Goal: Task Accomplishment & Management: Manage account settings

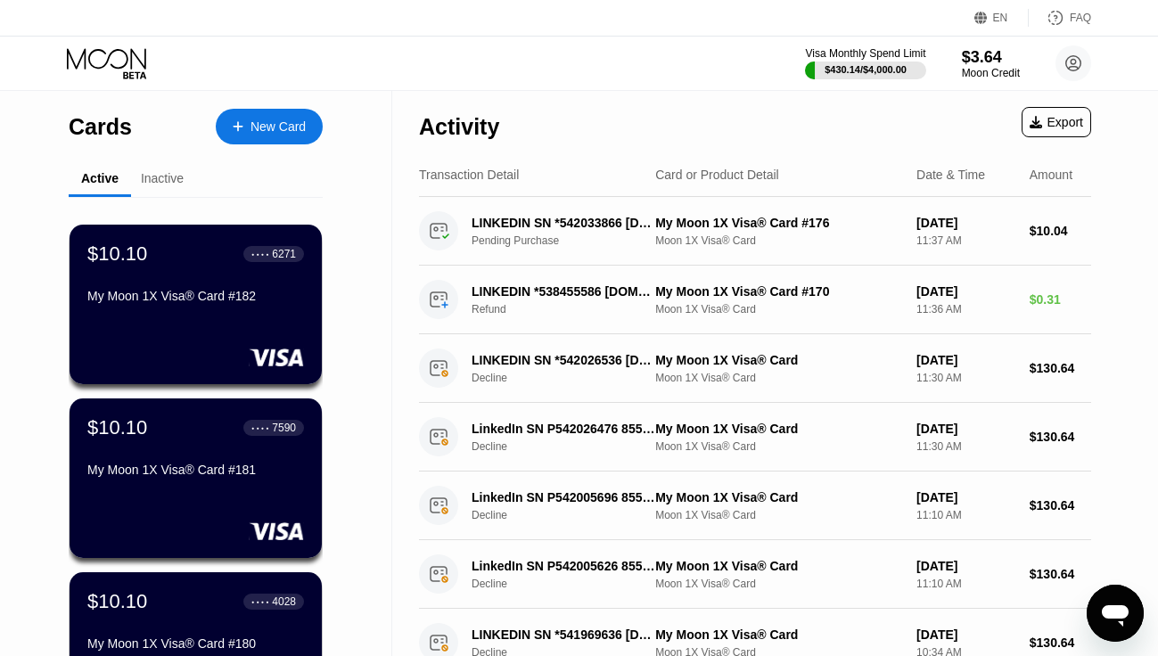
click at [258, 129] on div "New Card" at bounding box center [278, 126] width 55 height 15
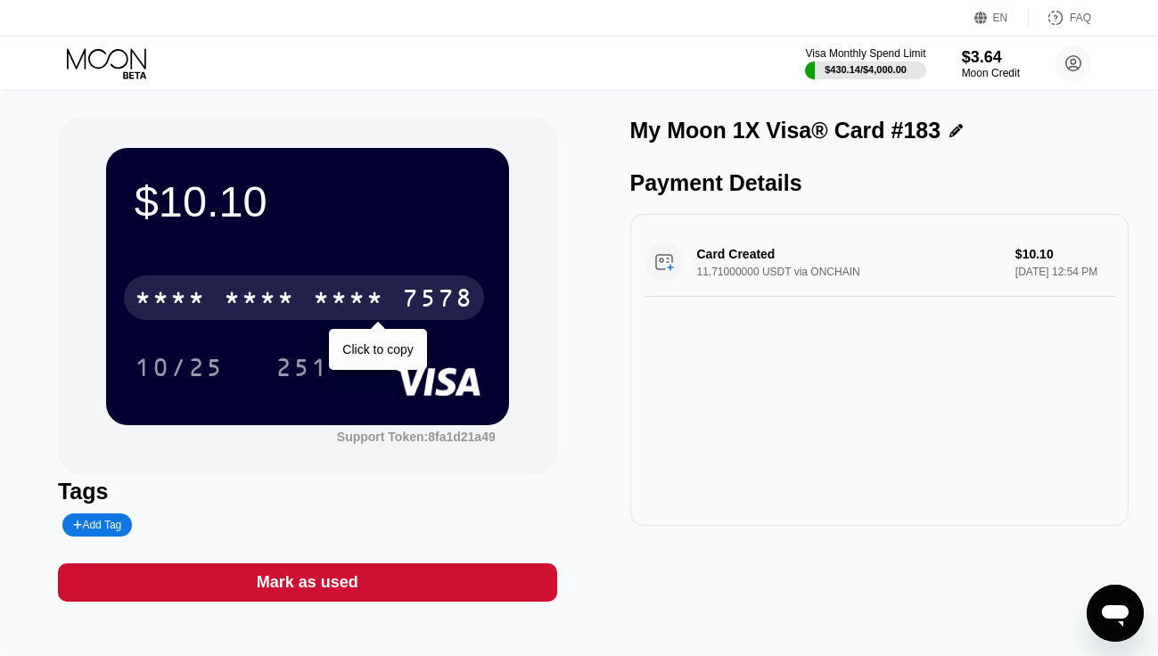
click at [368, 314] on div "* * * *" at bounding box center [348, 300] width 71 height 29
click at [344, 305] on div "2403" at bounding box center [348, 300] width 71 height 29
